Goal: Check status: Check status

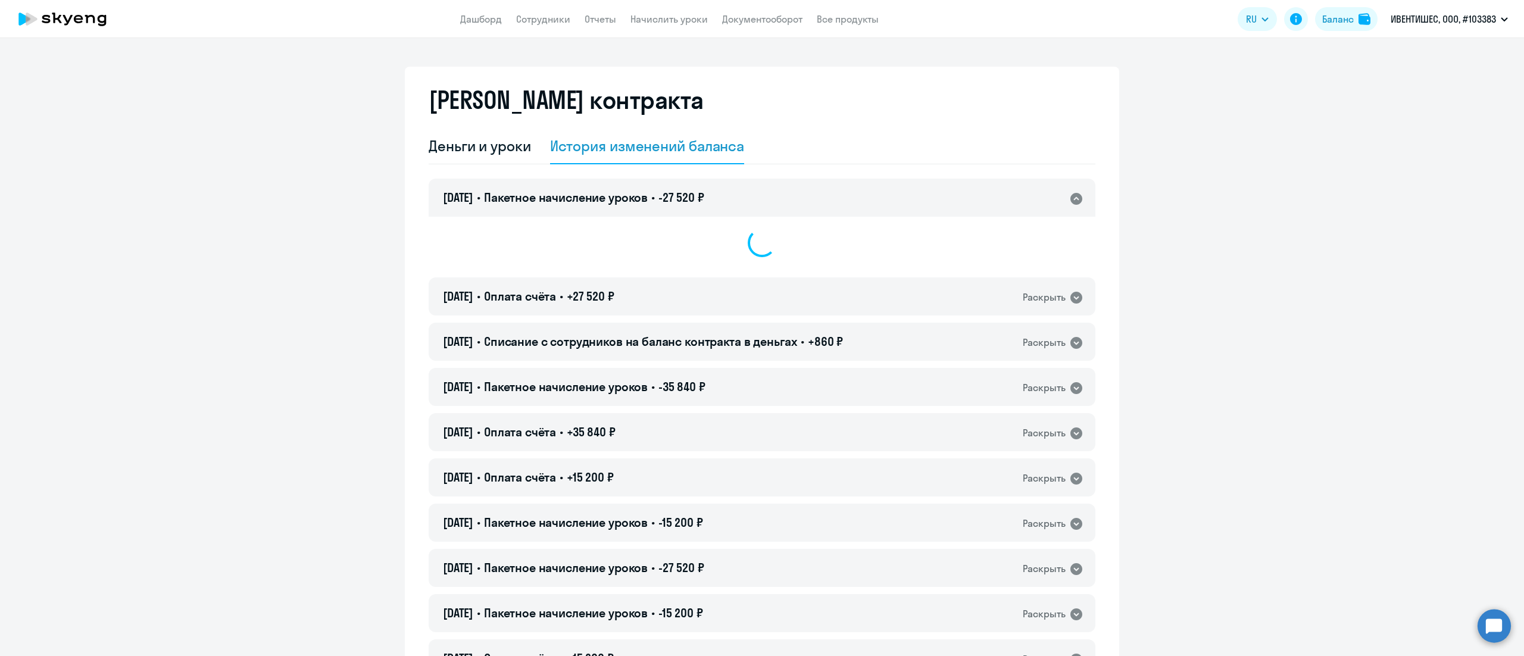
select select "english_adult_not_native_speaker"
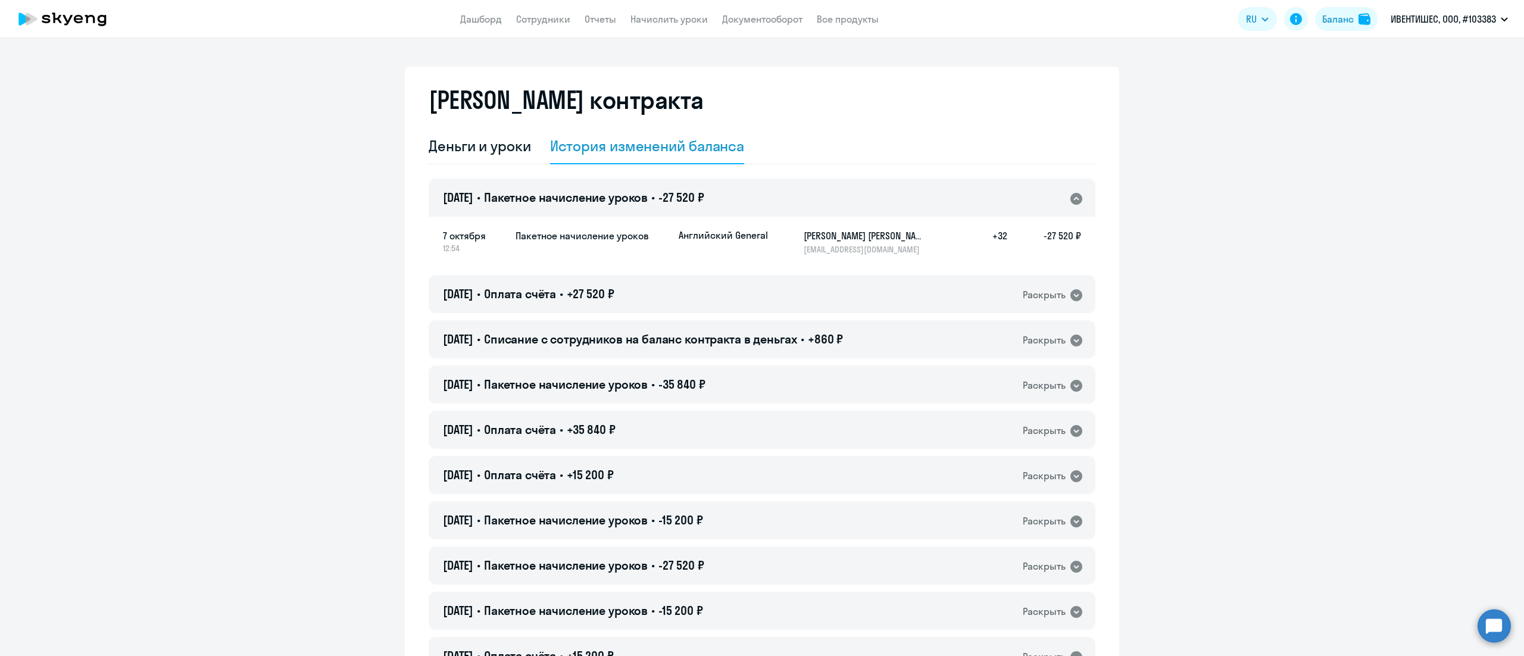
click at [813, 190] on div "[DATE] • Пакетное начисление уроков • -27 520 ₽ Раскрыть" at bounding box center [762, 198] width 667 height 38
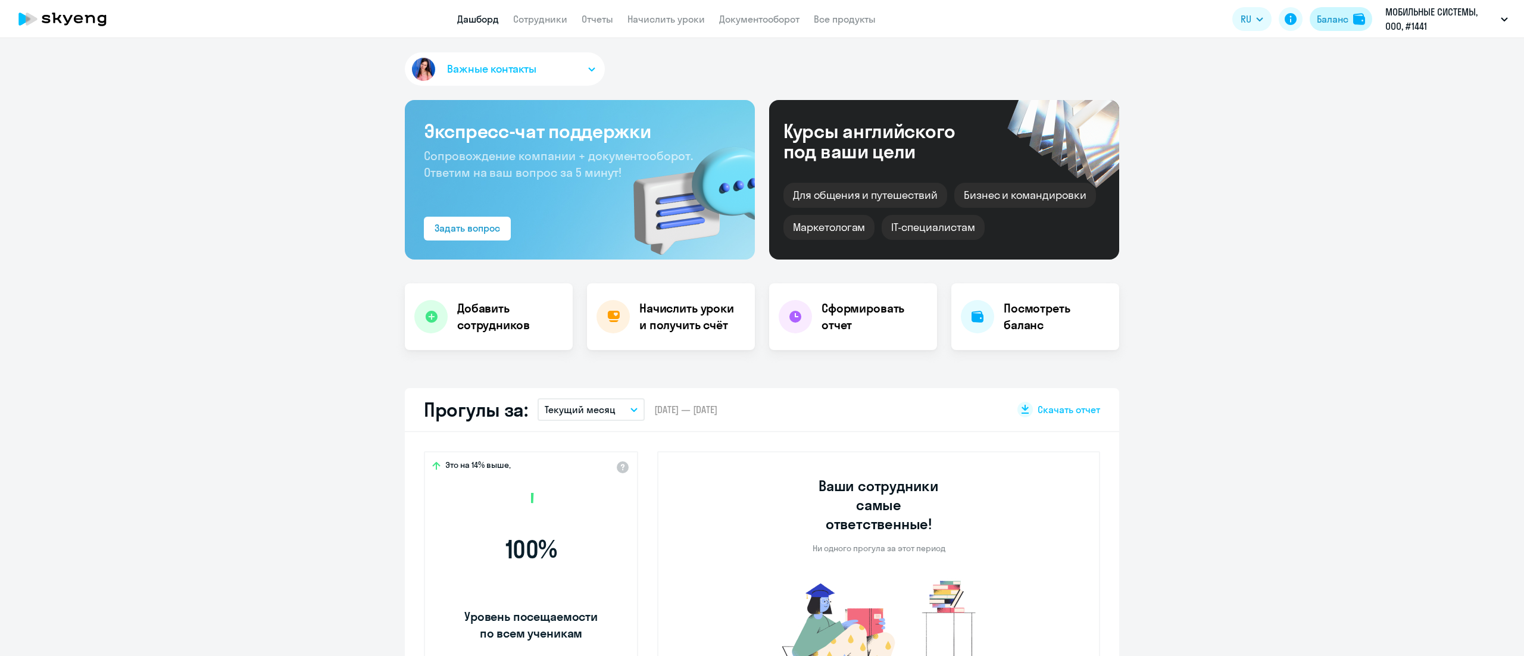
click at [1327, 17] on div "Баланс" at bounding box center [1333, 19] width 32 height 14
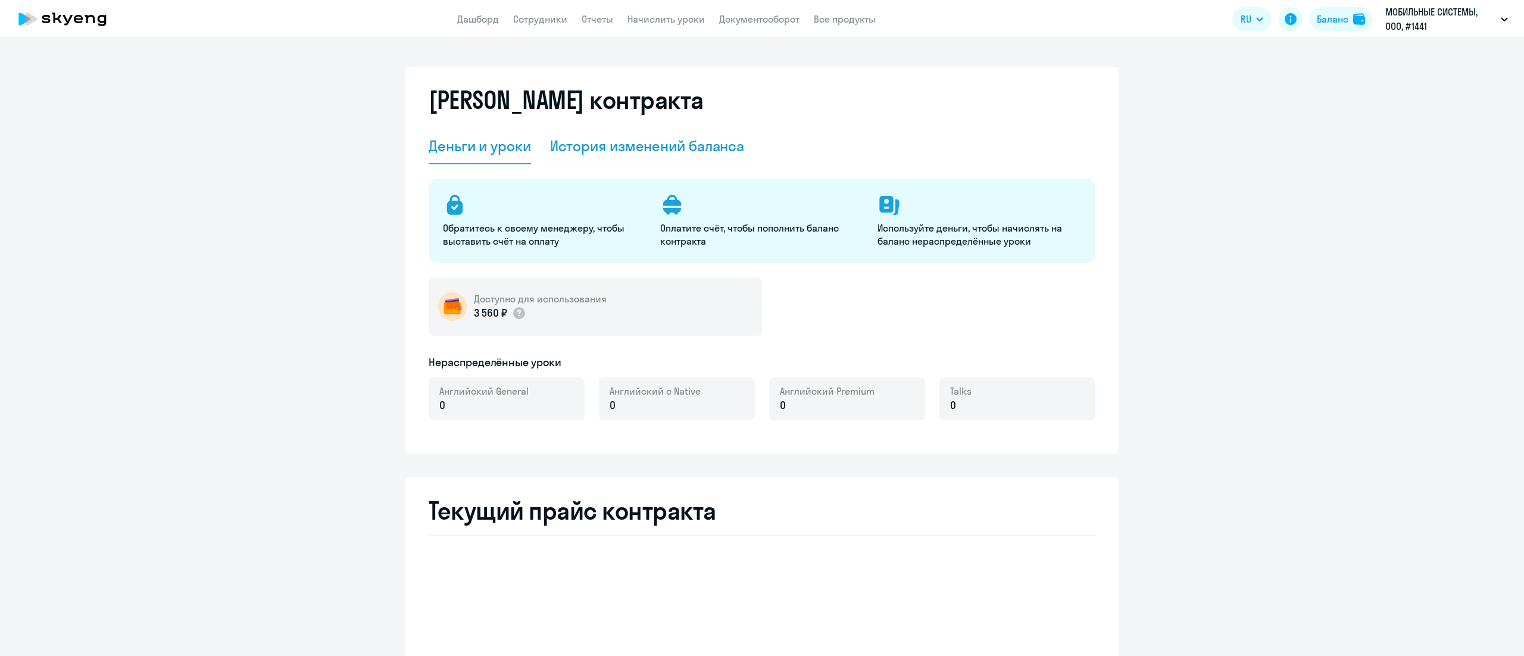
select select "english_adult_not_native_speaker"
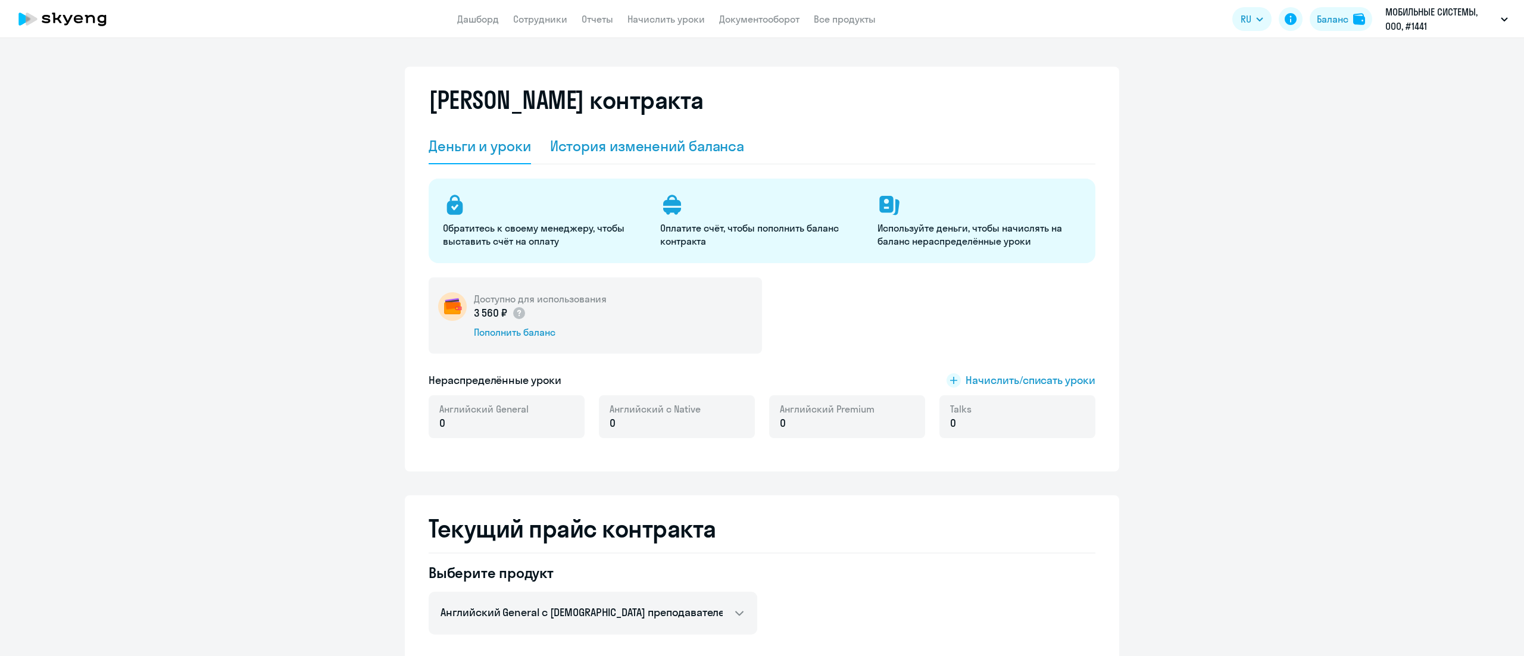
click at [648, 150] on div "История изменений баланса" at bounding box center [647, 145] width 195 height 19
